Goal: Task Accomplishment & Management: Use online tool/utility

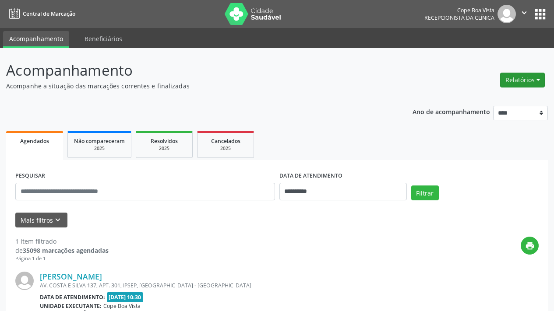
click at [520, 83] on button "Relatórios" at bounding box center [522, 80] width 45 height 15
click at [515, 98] on link "Agendamentos" at bounding box center [498, 99] width 94 height 12
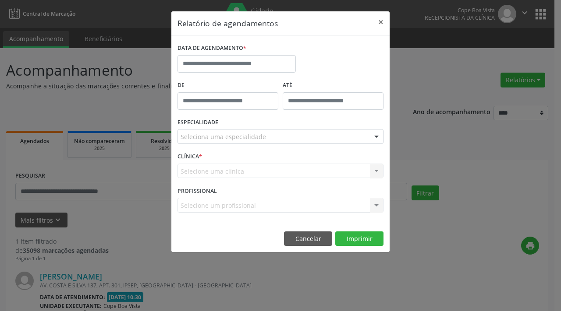
drag, startPoint x: 264, startPoint y: 74, endPoint x: 259, endPoint y: 69, distance: 6.5
click at [263, 72] on div "DATA DE AGENDAMENTO *" at bounding box center [236, 60] width 123 height 37
click at [259, 65] on input "text" at bounding box center [236, 64] width 118 height 18
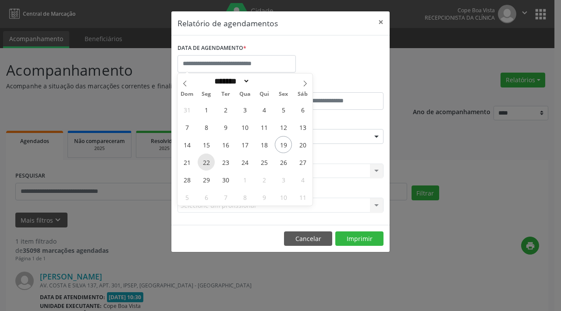
click at [210, 162] on span "22" at bounding box center [206, 162] width 17 height 17
type input "**********"
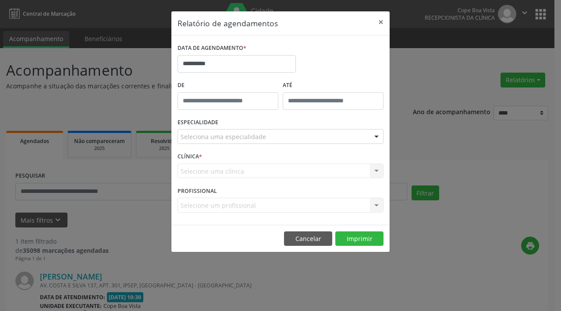
click at [229, 144] on div "Seleciona uma especialidade Todas as especialidades Alergologia Angiologia Arri…" at bounding box center [280, 136] width 206 height 15
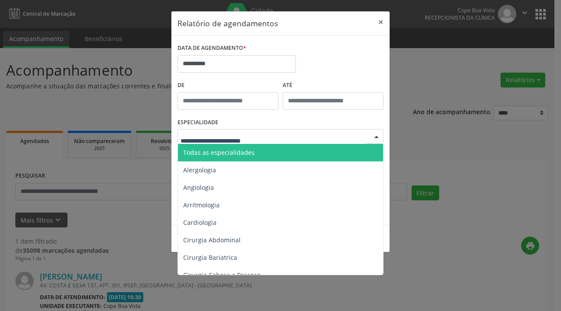
click at [234, 159] on span "Todas as especialidades" at bounding box center [281, 153] width 206 height 18
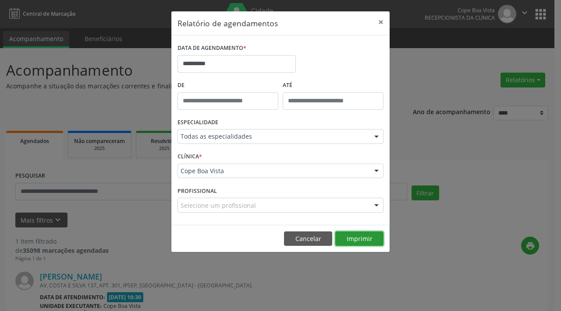
click at [349, 240] on button "Imprimir" at bounding box center [359, 239] width 48 height 15
